Goal: Task Accomplishment & Management: Use online tool/utility

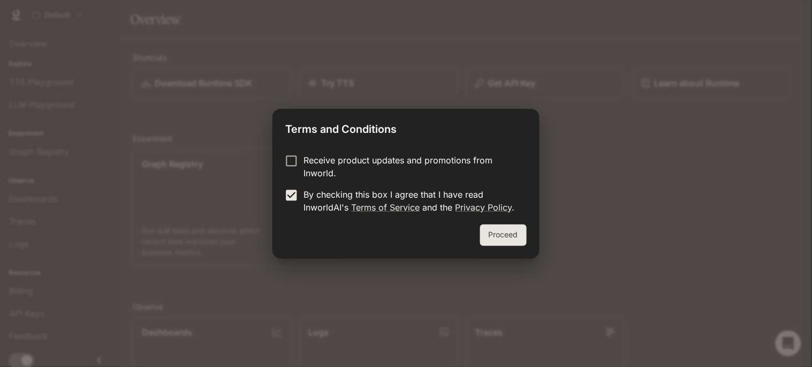
click at [480, 225] on button "Proceed" at bounding box center [503, 234] width 47 height 21
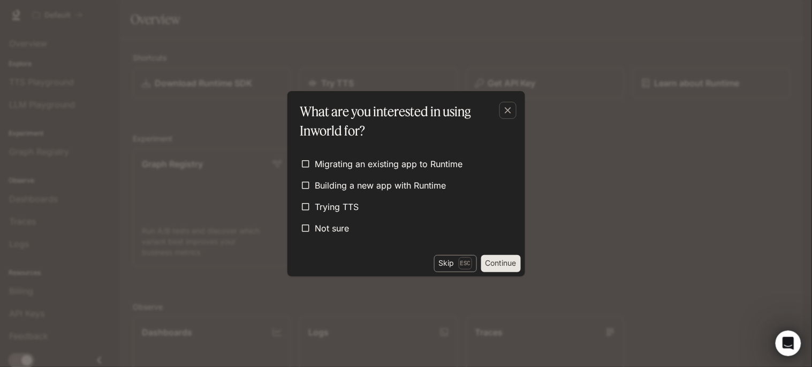
click at [458, 255] on button "Skip Esc" at bounding box center [455, 263] width 43 height 17
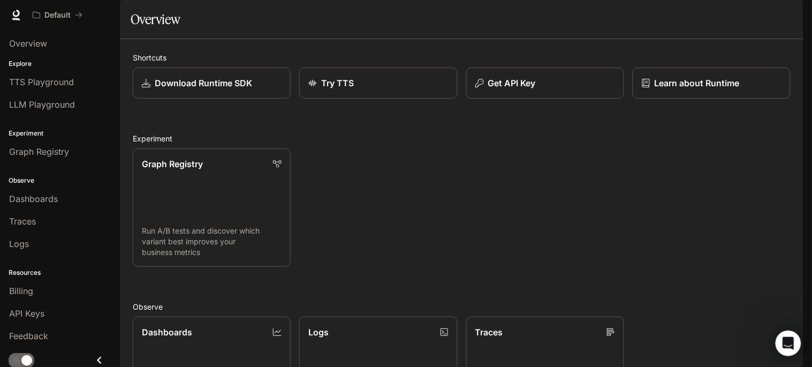
scroll to position [236, 0]
click at [21, 37] on span "Overview" at bounding box center [28, 43] width 38 height 13
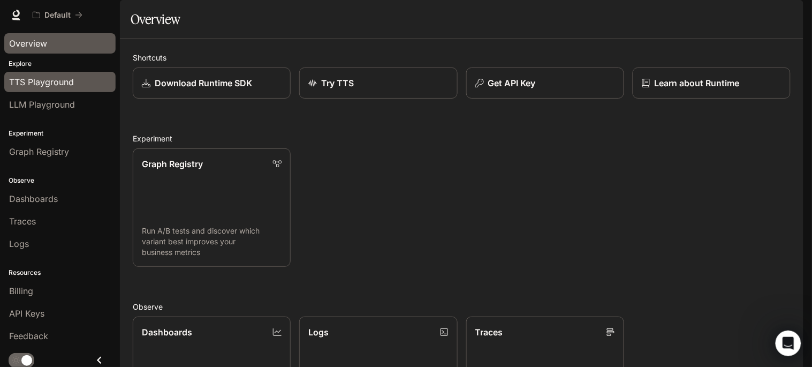
click at [25, 75] on span "TTS Playground" at bounding box center [41, 81] width 65 height 13
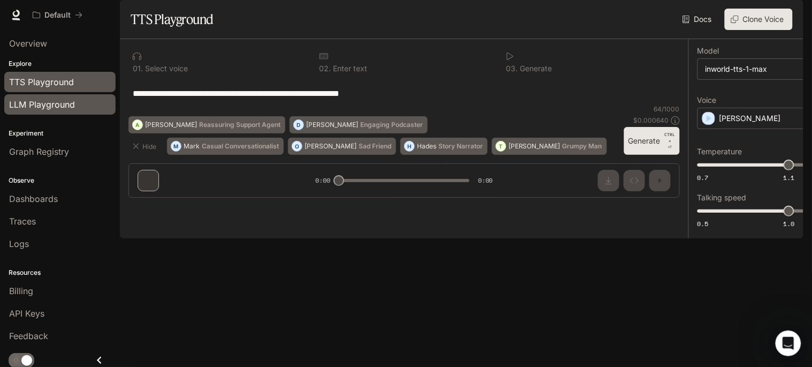
click at [18, 98] on span "LLM Playground" at bounding box center [42, 104] width 66 height 13
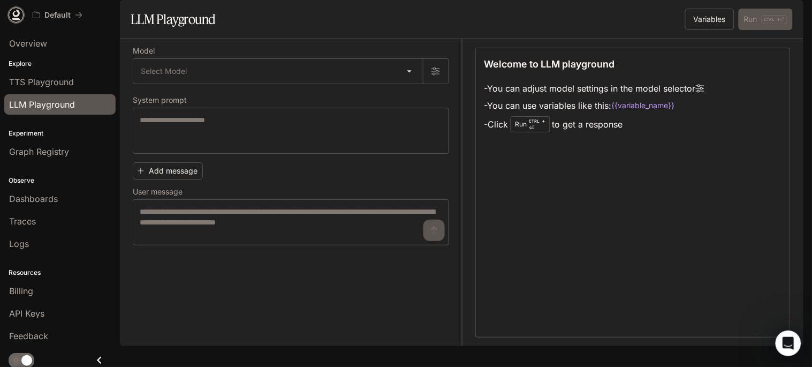
click at [11, 11] on icon at bounding box center [16, 15] width 11 height 11
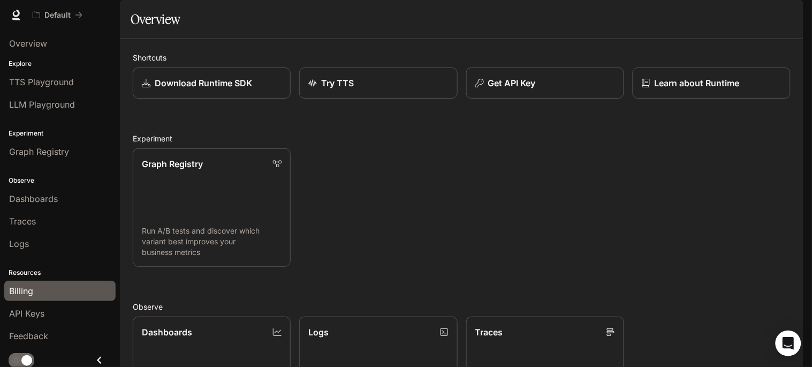
click at [20, 297] on span "Billing" at bounding box center [21, 290] width 24 height 13
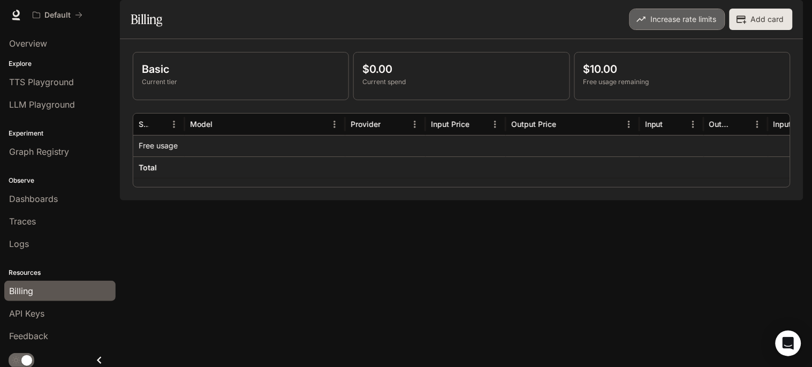
click at [712, 30] on button "Increase rate limits" at bounding box center [678, 19] width 96 height 21
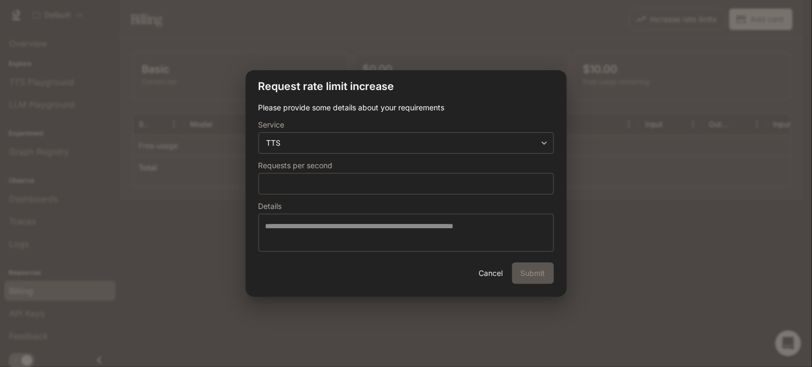
click at [630, 172] on div "**********" at bounding box center [406, 183] width 812 height 367
